Goal: Obtain resource: Download file/media

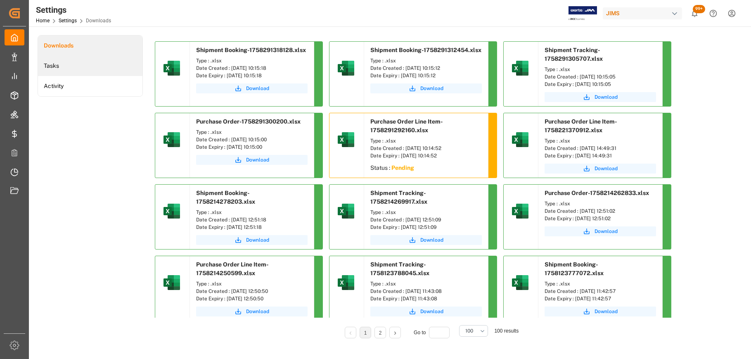
click at [57, 68] on li "Tasks" at bounding box center [90, 66] width 104 height 20
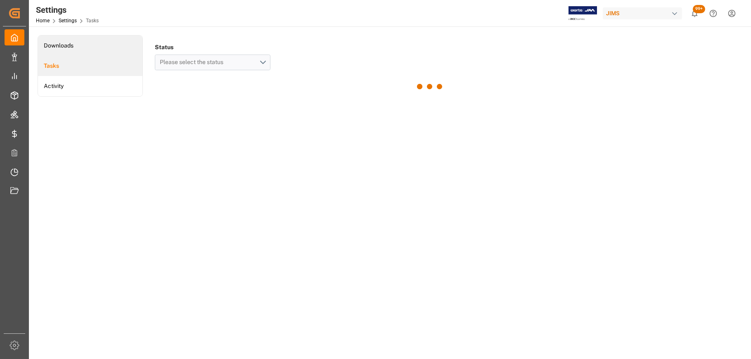
click at [75, 47] on li "Downloads" at bounding box center [90, 45] width 104 height 20
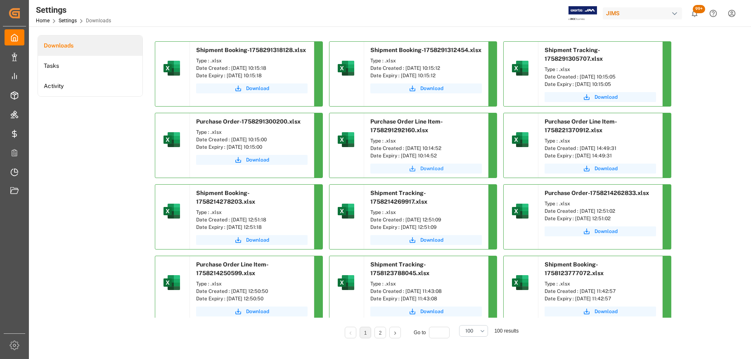
click at [430, 169] on span "Download" at bounding box center [431, 168] width 23 height 7
drag, startPoint x: 276, startPoint y: 64, endPoint x: 232, endPoint y: 69, distance: 44.3
click at [232, 69] on div "Date Created : [DATE] 10:15:18" at bounding box center [251, 67] width 111 height 7
click at [232, 67] on div "Date Created : [DATE] 10:15:18" at bounding box center [251, 67] width 111 height 7
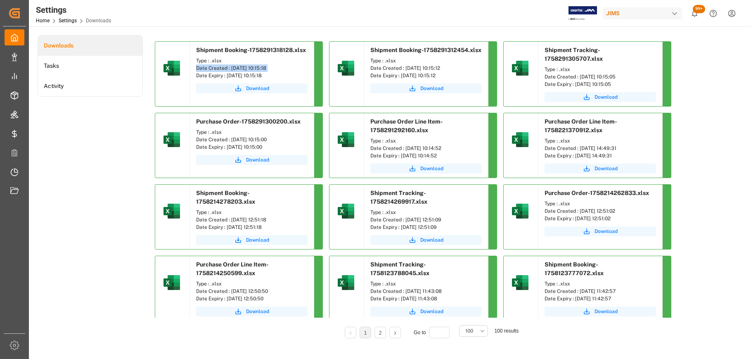
click at [232, 67] on div "Date Created : [DATE] 10:15:18" at bounding box center [251, 67] width 111 height 7
click at [281, 69] on div "Date Created : [DATE] 10:15:18" at bounding box center [251, 67] width 111 height 7
drag, startPoint x: 277, startPoint y: 68, endPoint x: 230, endPoint y: 69, distance: 47.1
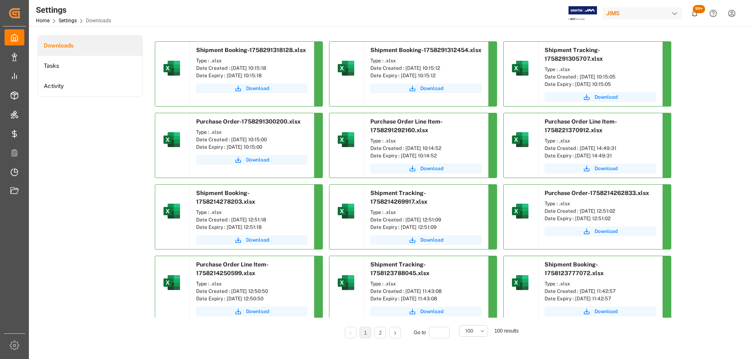
click at [230, 69] on div "Date Created : [DATE] 10:15:18" at bounding box center [251, 67] width 111 height 7
copy div "[DATE] 10:15:18"
drag, startPoint x: 454, startPoint y: 66, endPoint x: 403, endPoint y: 69, distance: 50.8
click at [403, 69] on div "Date Created : [DATE] 10:15:12" at bounding box center [425, 67] width 111 height 7
copy div "[DATE] 10:15:12"
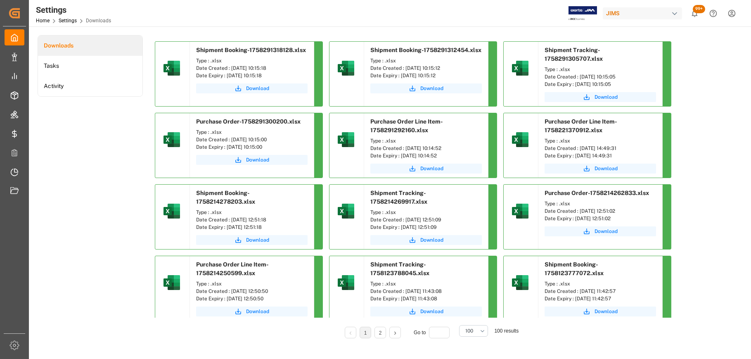
drag, startPoint x: 627, startPoint y: 76, endPoint x: 579, endPoint y: 77, distance: 47.9
click at [579, 77] on div "Date Created : [DATE] 10:15:05" at bounding box center [599, 76] width 111 height 7
copy div "[DATE] 10:15:05"
drag, startPoint x: 282, startPoint y: 139, endPoint x: 230, endPoint y: 138, distance: 52.4
click at [230, 138] on div "Date Created : [DATE] 10:15:00" at bounding box center [251, 139] width 111 height 7
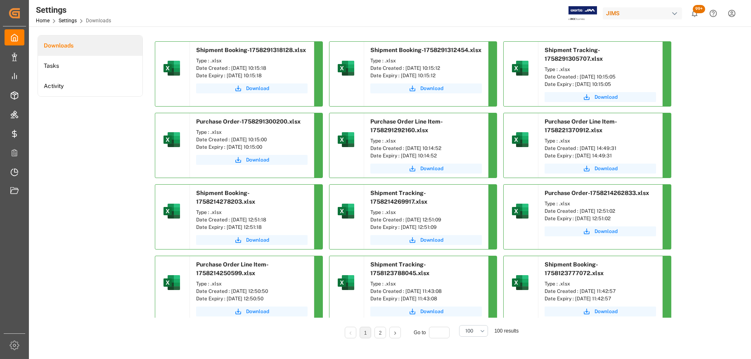
copy div "[DATE] 10:15:00"
drag, startPoint x: 458, startPoint y: 150, endPoint x: 404, endPoint y: 148, distance: 53.3
click at [404, 148] on div "Date Created : [DATE] 10:14:52" at bounding box center [425, 147] width 111 height 7
copy div "[DATE] 10:14:52"
